Goal: Obtain resource: Download file/media

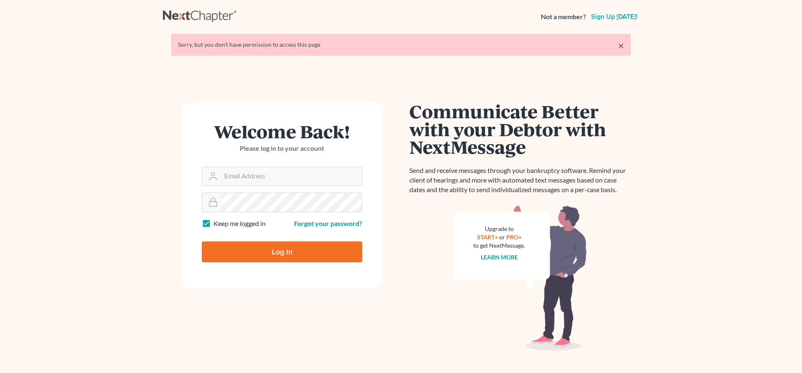
click at [283, 171] on input "Email Address" at bounding box center [291, 176] width 141 height 18
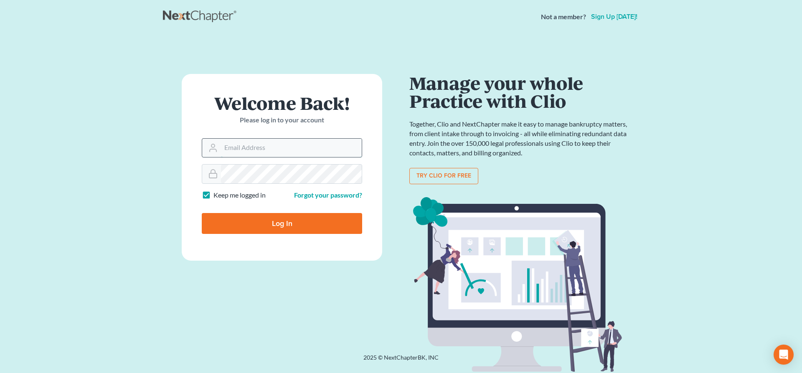
type input "[EMAIL_ADDRESS][DOMAIN_NAME]"
type input "Thinking..."
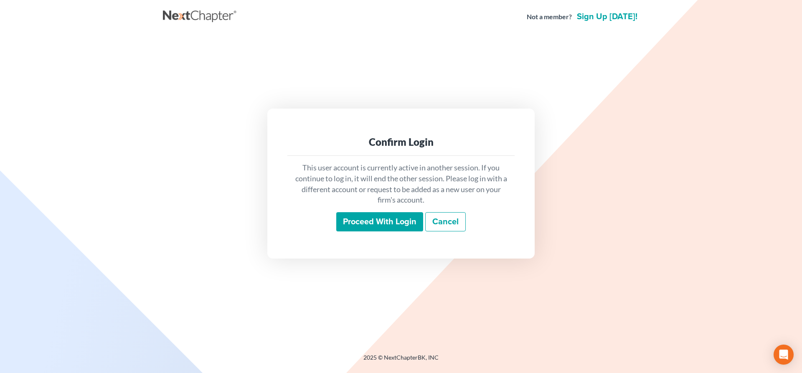
click at [381, 220] on input "Proceed with login" at bounding box center [379, 221] width 87 height 19
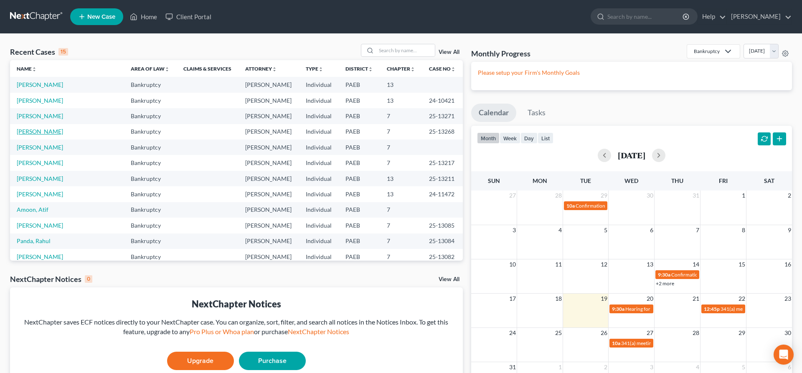
click at [46, 132] on link "[PERSON_NAME]" at bounding box center [40, 131] width 46 height 7
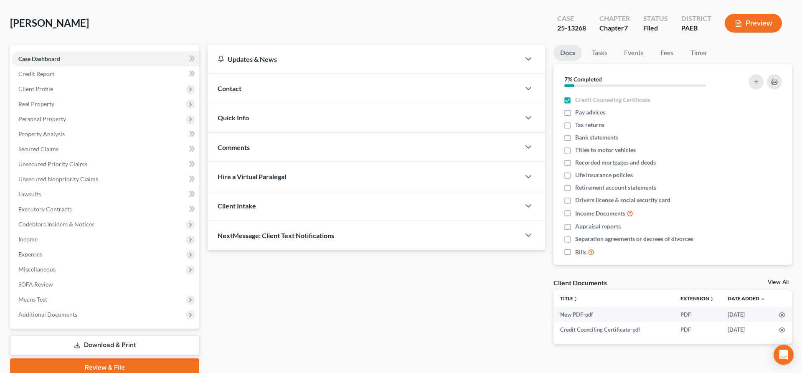
scroll to position [41, 0]
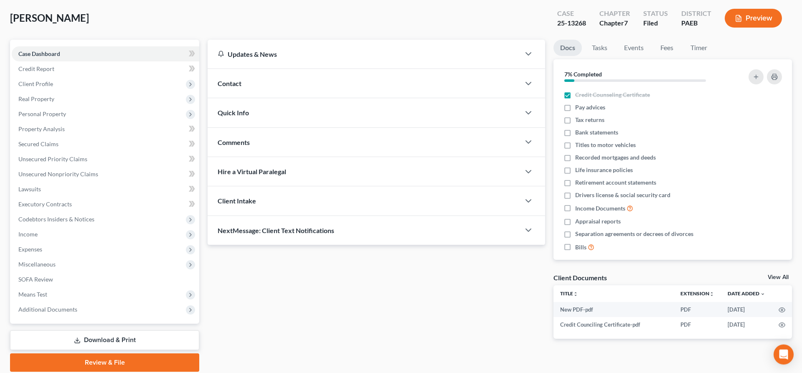
click at [120, 338] on link "Download & Print" at bounding box center [104, 340] width 189 height 20
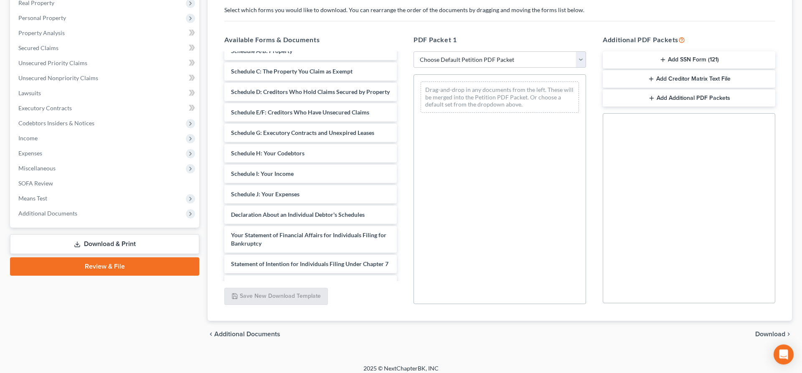
scroll to position [185, 0]
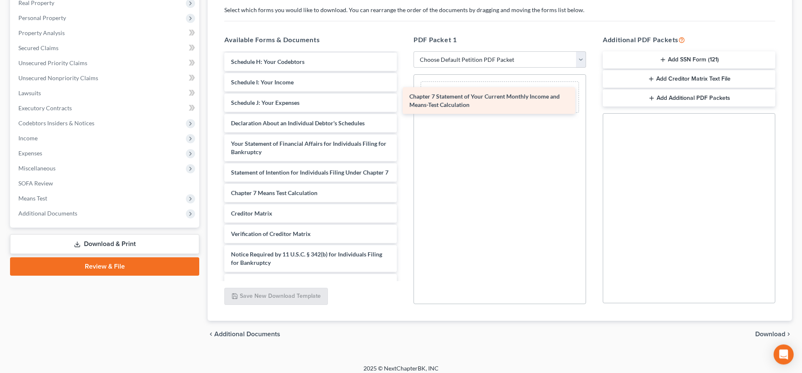
drag, startPoint x: 306, startPoint y: 198, endPoint x: 486, endPoint y: 100, distance: 205.0
click at [403, 100] on div "Chapter 7 Statement of Your Current Monthly Income and Means-Test Calculation N…" at bounding box center [311, 80] width 186 height 424
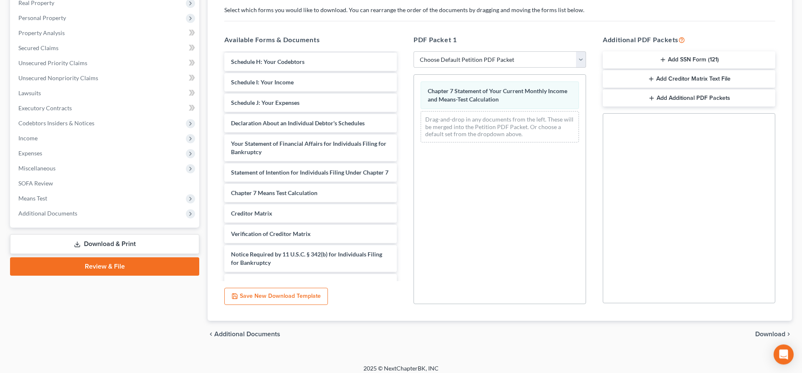
click at [771, 334] on span "Download" at bounding box center [770, 334] width 30 height 7
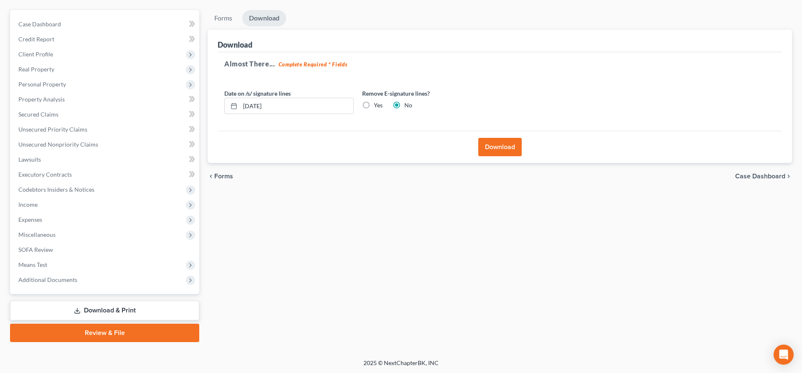
click at [491, 142] on button "Download" at bounding box center [499, 147] width 43 height 18
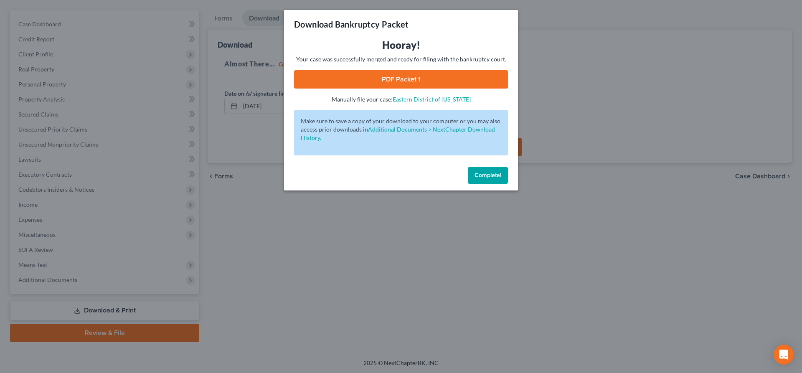
click at [438, 81] on link "PDF Packet 1" at bounding box center [401, 79] width 214 height 18
click at [490, 175] on span "Complete!" at bounding box center [487, 175] width 27 height 7
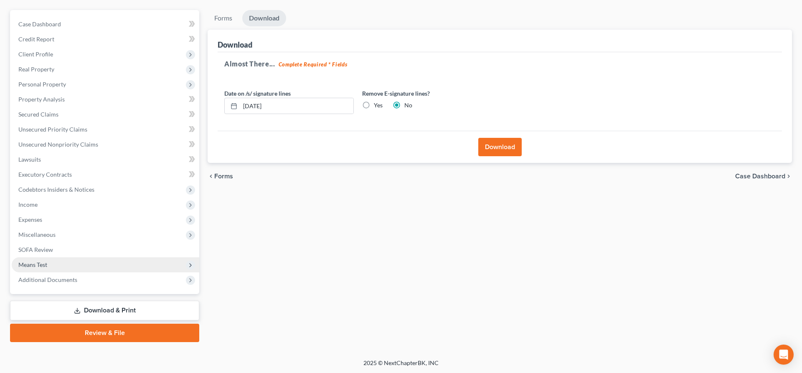
click at [63, 263] on span "Means Test" at bounding box center [105, 264] width 187 height 15
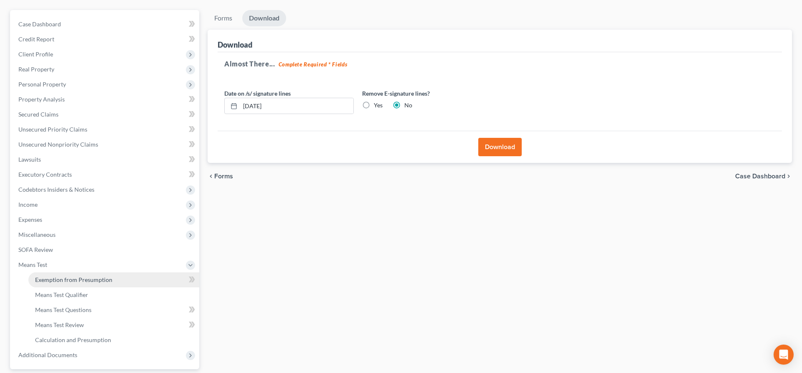
click at [74, 279] on span "Exemption from Presumption" at bounding box center [73, 279] width 77 height 7
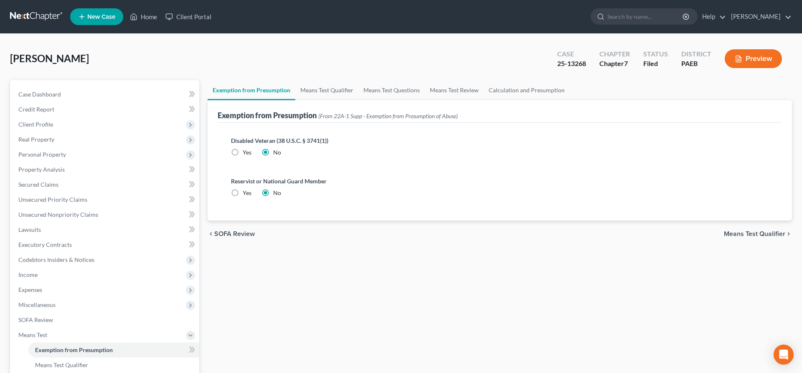
click at [746, 233] on span "Means Test Qualifier" at bounding box center [754, 234] width 61 height 7
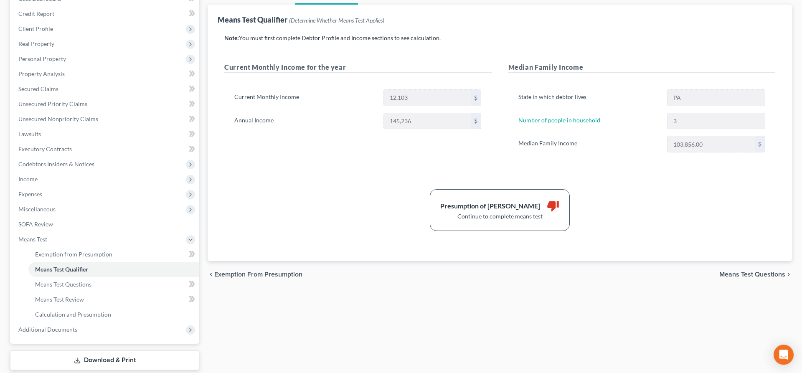
scroll to position [94, 0]
click at [93, 317] on span "Calculation and Presumption" at bounding box center [73, 315] width 76 height 7
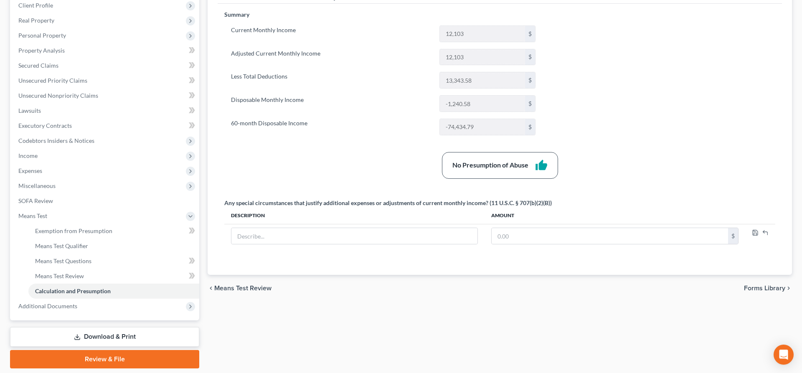
scroll to position [121, 0]
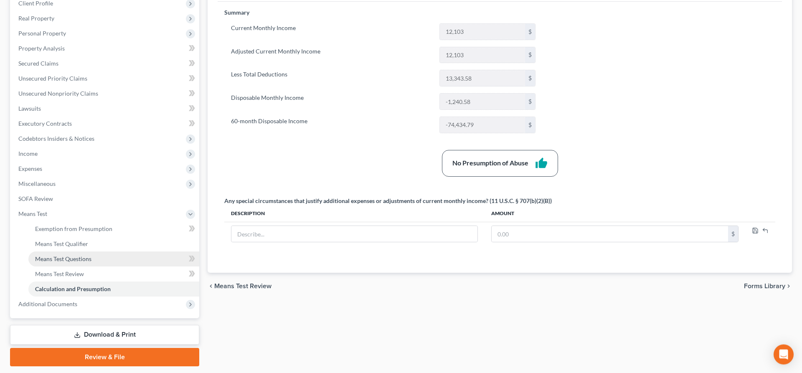
click at [90, 260] on span "Means Test Questions" at bounding box center [63, 258] width 56 height 7
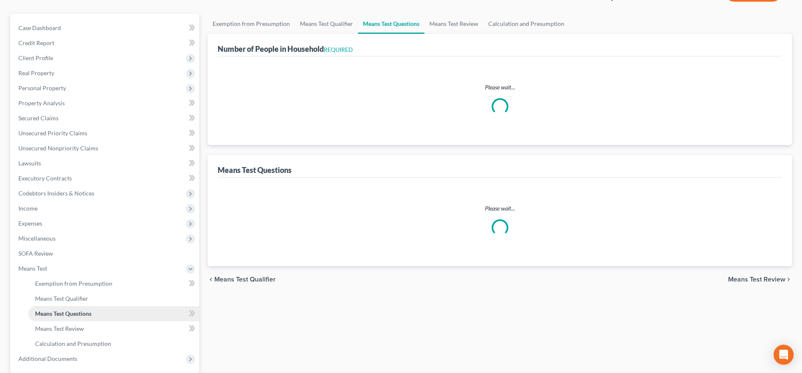
select select "0"
select select "60"
select select "1"
select select "60"
select select "1"
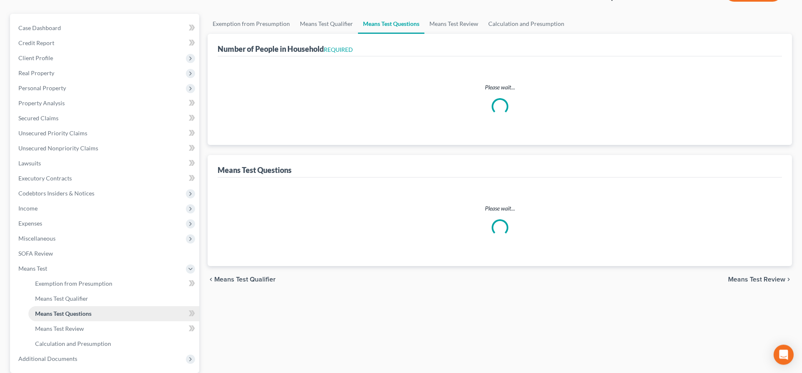
select select "60"
select select "3"
select select "0"
select select "3"
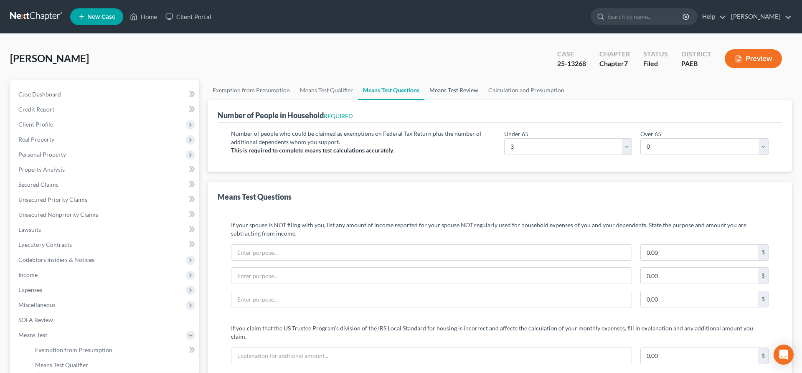
click at [457, 90] on link "Means Test Review" at bounding box center [453, 90] width 59 height 20
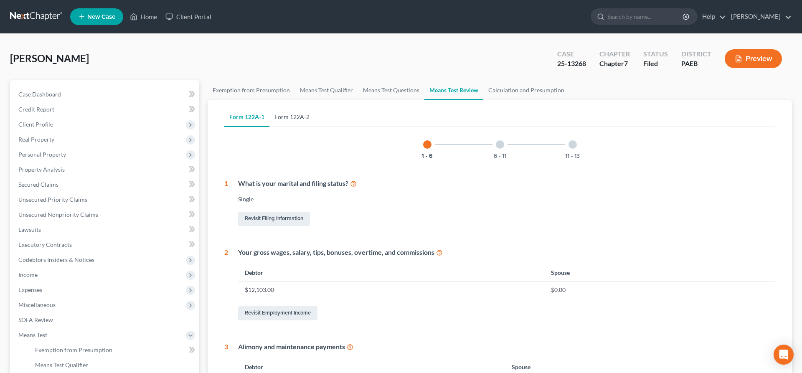
click at [290, 112] on link "Form 122A-2" at bounding box center [291, 117] width 45 height 20
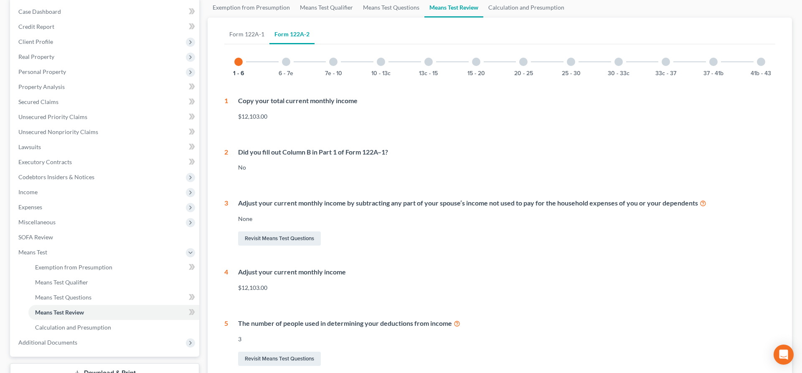
scroll to position [83, 0]
click at [282, 58] on div "6 - 7e" at bounding box center [286, 61] width 28 height 28
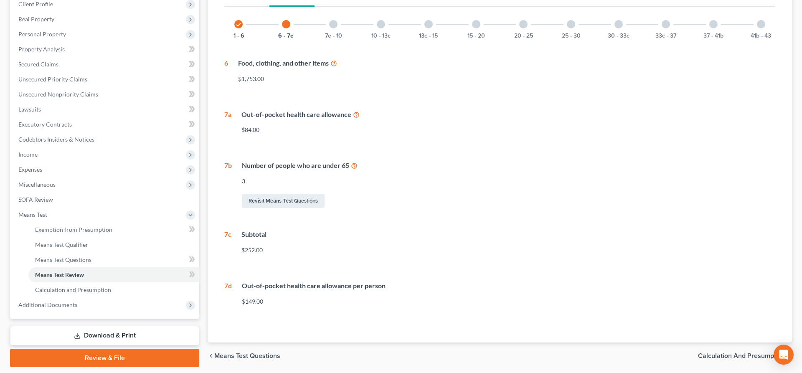
scroll to position [148, 0]
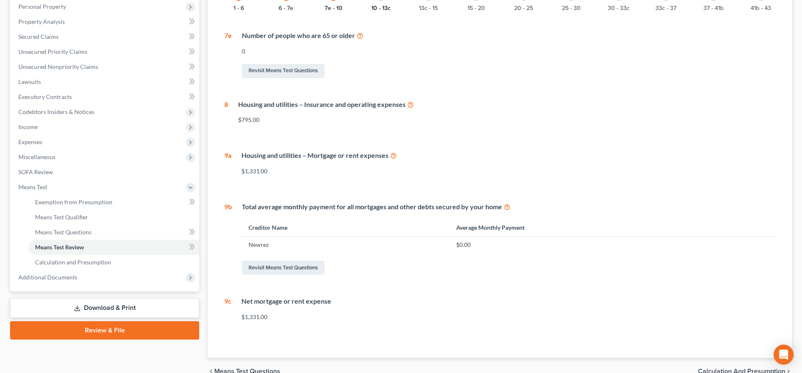
click at [381, 5] on button "10 - 13c" at bounding box center [380, 8] width 19 height 6
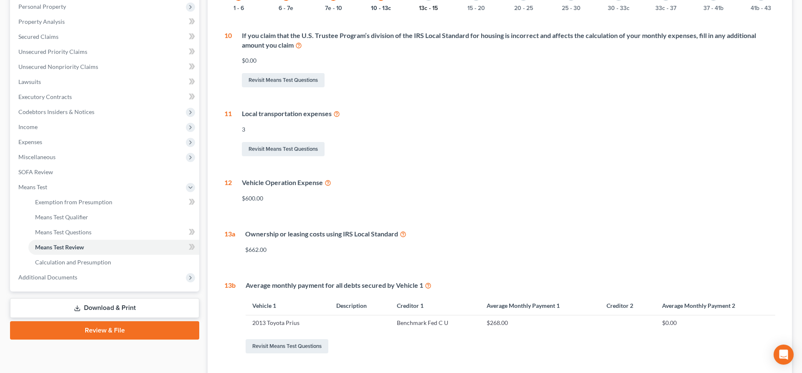
click at [434, 7] on button "13c - 15" at bounding box center [428, 8] width 19 height 6
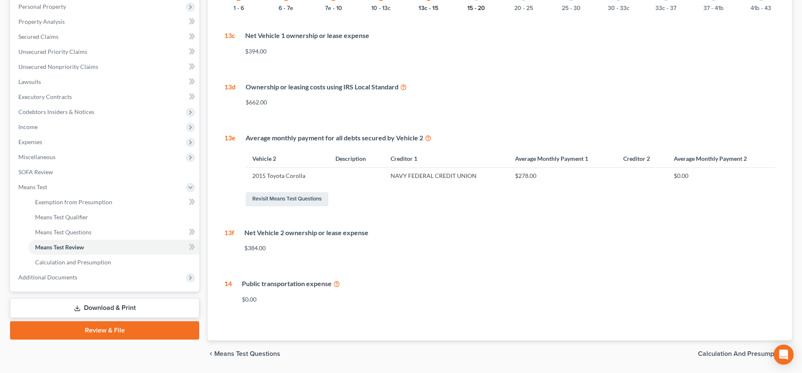
click at [476, 5] on button "15 - 20" at bounding box center [476, 8] width 18 height 6
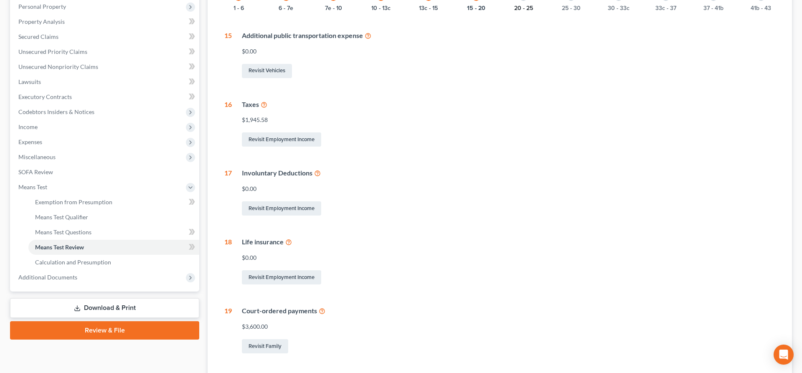
click at [524, 9] on button "20 - 25" at bounding box center [523, 8] width 19 height 6
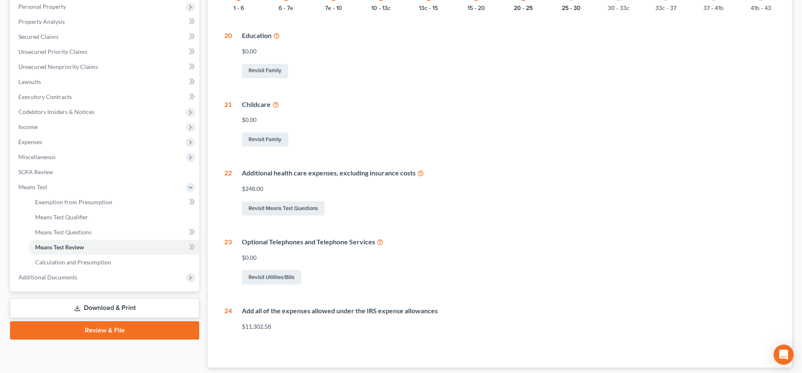
click at [576, 10] on button "25 - 30" at bounding box center [571, 8] width 19 height 6
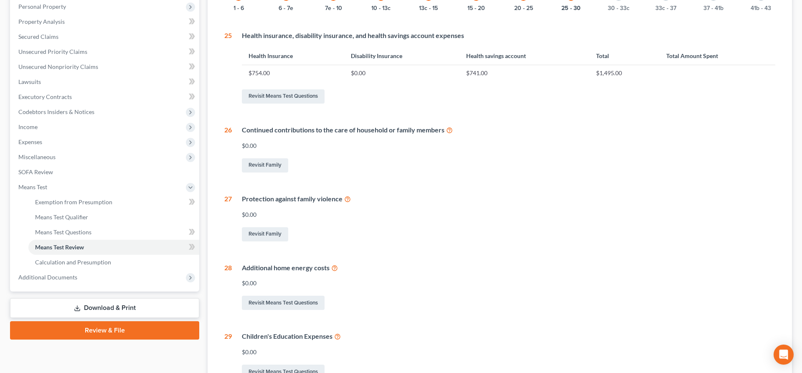
click at [622, 11] on div "check 1 - 6 check 6 - 7e check 7e - 10 check 10 - 13c check 13c - 15 check 15 -…" at bounding box center [499, 181] width 551 height 398
click at [621, 7] on button "30 - 33c" at bounding box center [619, 8] width 22 height 6
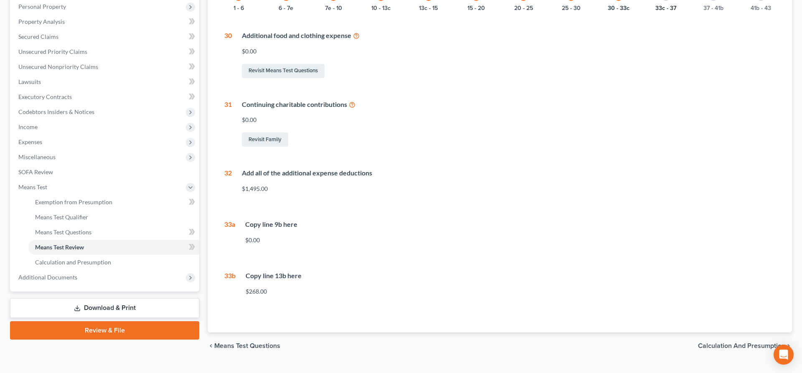
click at [663, 9] on button "33c - 37" at bounding box center [665, 8] width 21 height 6
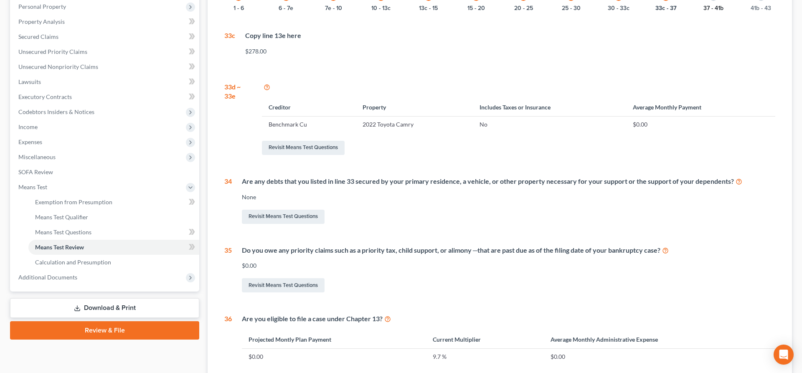
click at [713, 9] on button "37 - 41b" at bounding box center [713, 8] width 20 height 6
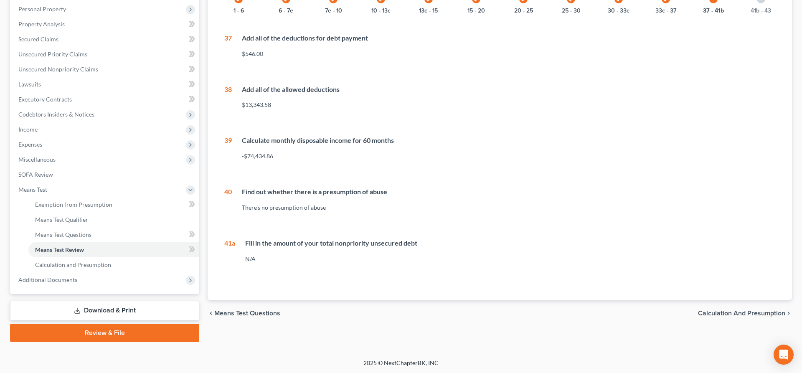
click at [152, 305] on link "Download & Print" at bounding box center [104, 311] width 189 height 20
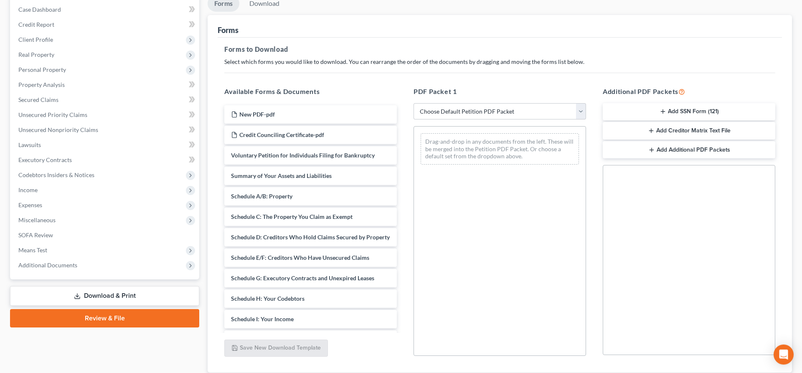
scroll to position [86, 0]
drag, startPoint x: 398, startPoint y: 145, endPoint x: 400, endPoint y: 151, distance: 5.7
click at [400, 151] on div "New PDF-pdf Credit Counciling Certificate-pdf Voluntary Petition for Individual…" at bounding box center [311, 217] width 186 height 230
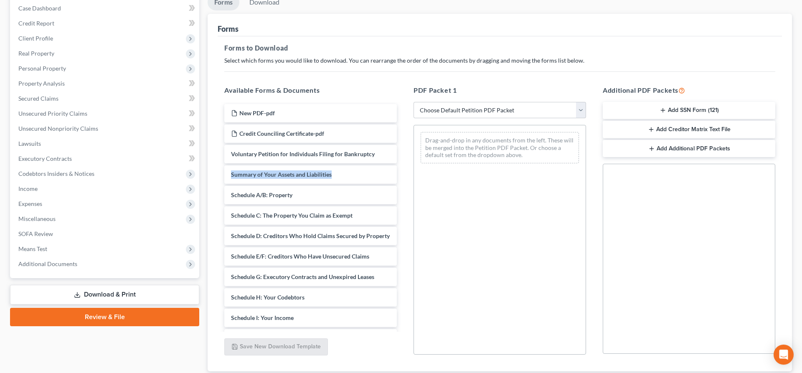
drag, startPoint x: 404, startPoint y: 147, endPoint x: 404, endPoint y: 165, distance: 18.0
click at [404, 165] on div "Available Forms & Documents New PDF-pdf Credit Counciling Certificate-pdf Volun…" at bounding box center [310, 220] width 189 height 283
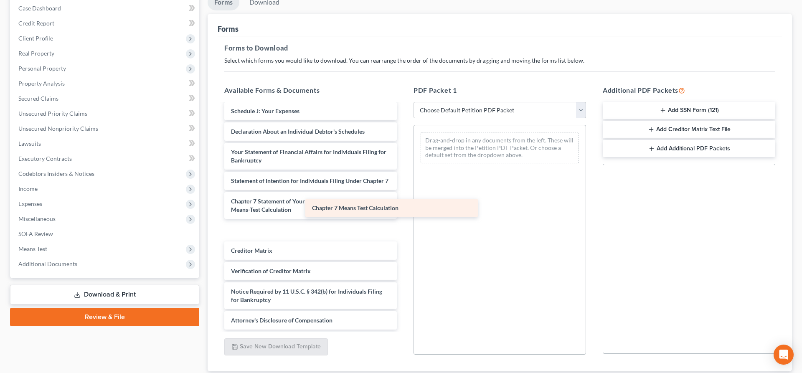
scroll to position [207, 0]
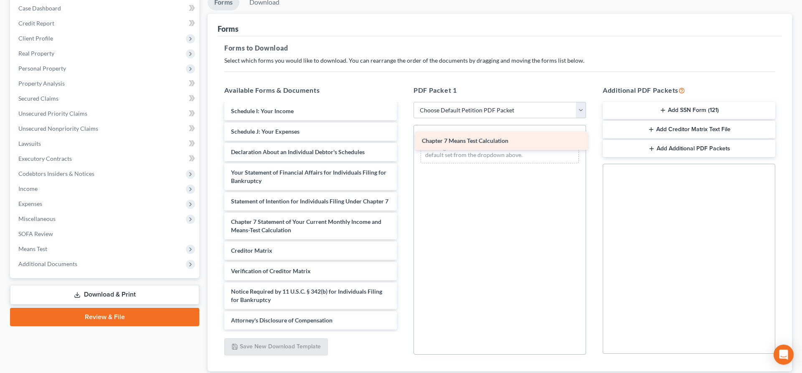
drag, startPoint x: 318, startPoint y: 231, endPoint x: 509, endPoint y: 142, distance: 210.5
click at [403, 142] on div "Chapter 7 Means Test Calculation New PDF-pdf Credit Counciling Certificate-pdf …" at bounding box center [311, 113] width 186 height 432
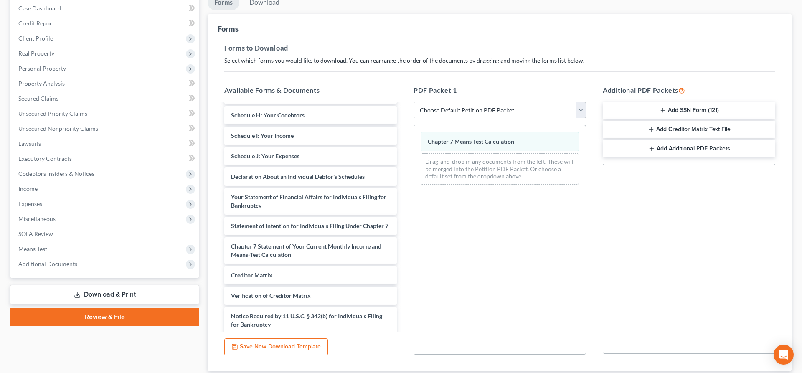
scroll to position [183, 0]
click at [55, 247] on span "Means Test" at bounding box center [105, 248] width 187 height 15
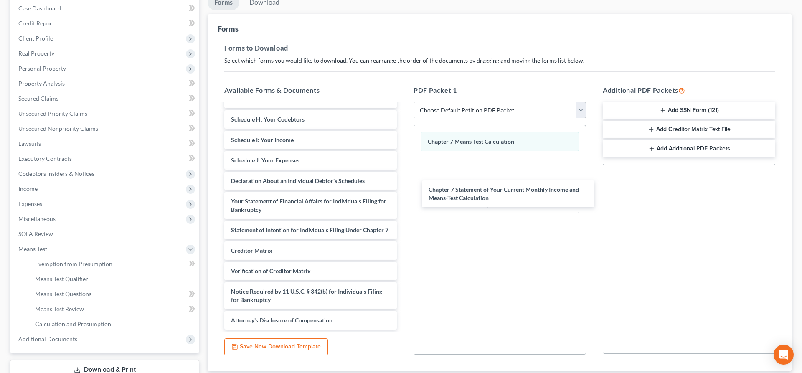
scroll to position [178, 0]
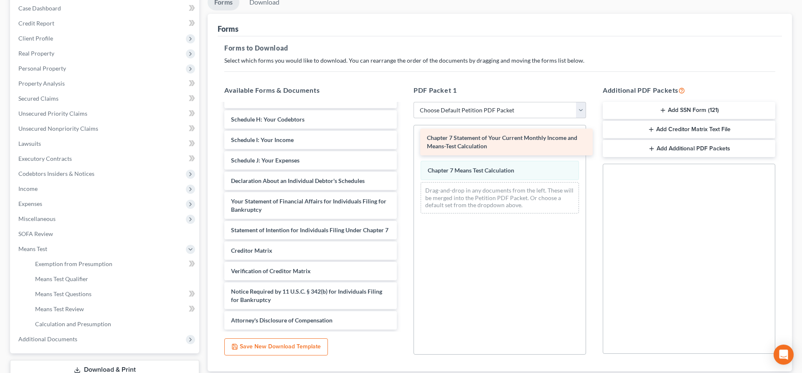
drag, startPoint x: 275, startPoint y: 238, endPoint x: 471, endPoint y: 131, distance: 223.3
click at [403, 131] on div "Chapter 7 Statement of Your Current Monthly Income and Means-Test Calculation N…" at bounding box center [311, 127] width 186 height 403
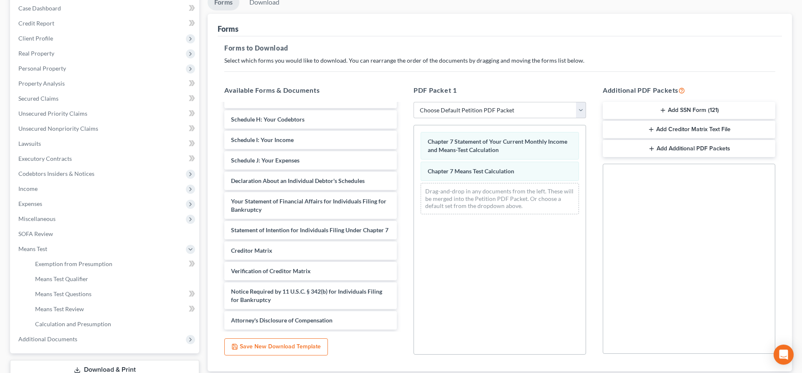
scroll to position [145, 0]
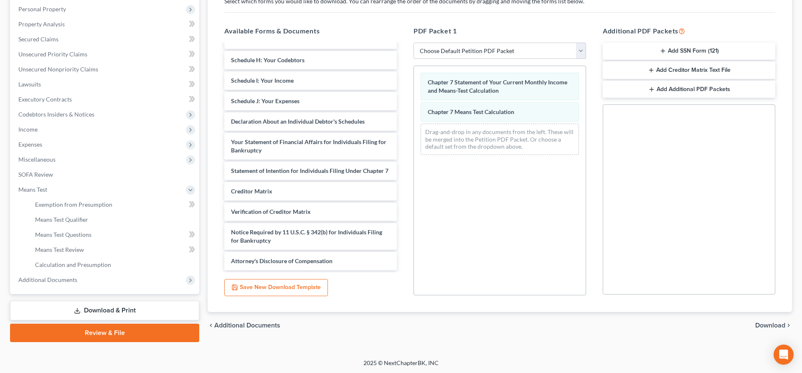
click at [760, 322] on span "Download" at bounding box center [770, 325] width 30 height 7
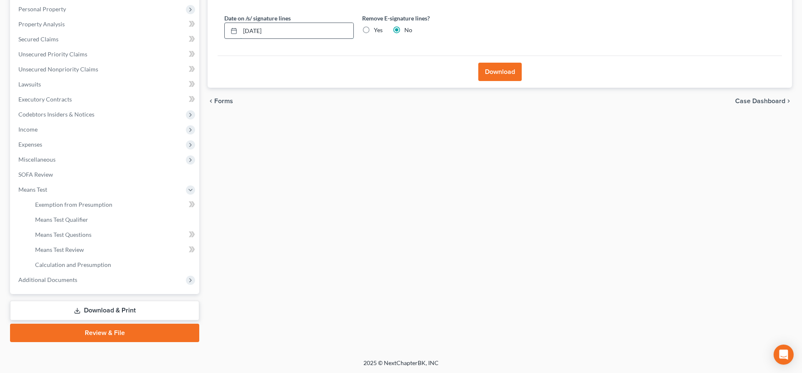
click at [256, 27] on input "[DATE]" at bounding box center [296, 31] width 113 height 16
drag, startPoint x: 300, startPoint y: 25, endPoint x: 287, endPoint y: 30, distance: 13.3
click at [287, 30] on input "08/01/20258" at bounding box center [296, 31] width 113 height 16
drag, startPoint x: 287, startPoint y: 30, endPoint x: 170, endPoint y: 33, distance: 117.8
click at [240, 33] on input "08/01/20258" at bounding box center [296, 31] width 113 height 16
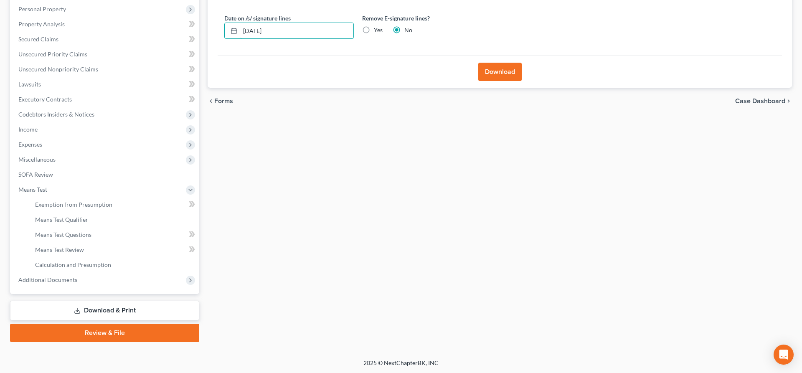
type input "[DATE]"
click at [517, 72] on button "Download" at bounding box center [499, 72] width 43 height 18
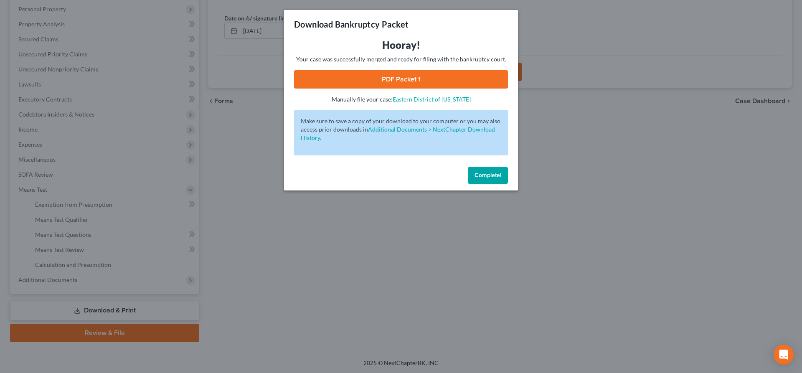
click at [360, 75] on link "PDF Packet 1" at bounding box center [401, 79] width 214 height 18
click at [481, 174] on span "Complete!" at bounding box center [487, 175] width 27 height 7
